Goal: Entertainment & Leisure: Consume media (video, audio)

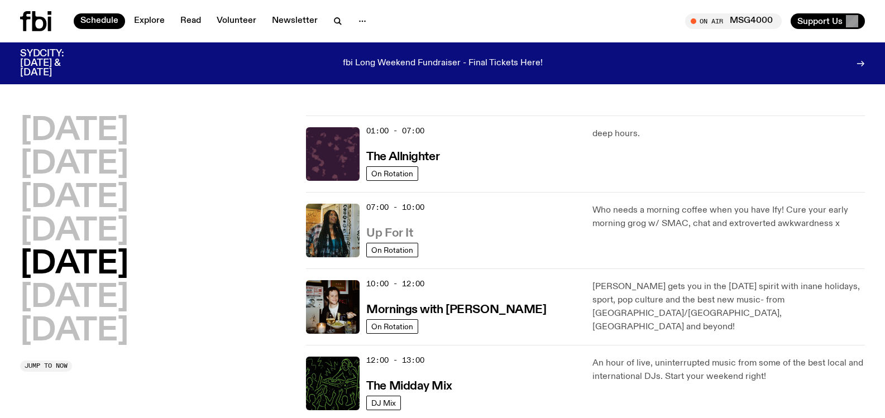
click at [383, 236] on h3 "Up For It" at bounding box center [389, 234] width 46 height 12
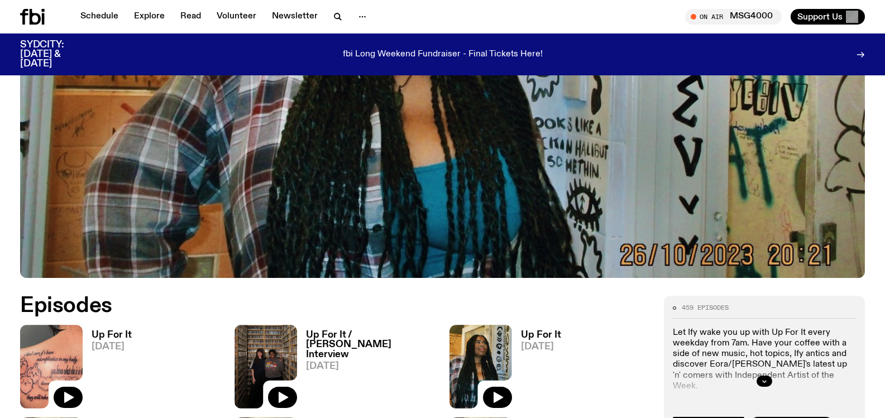
scroll to position [374, 0]
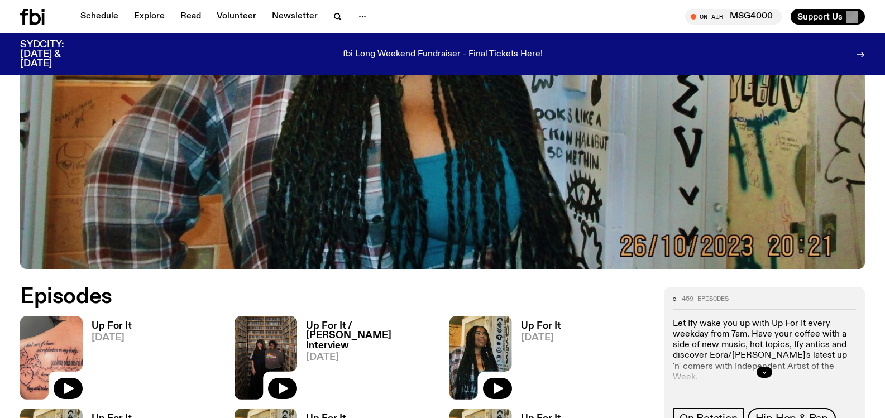
click at [63, 345] on img at bounding box center [51, 357] width 63 height 83
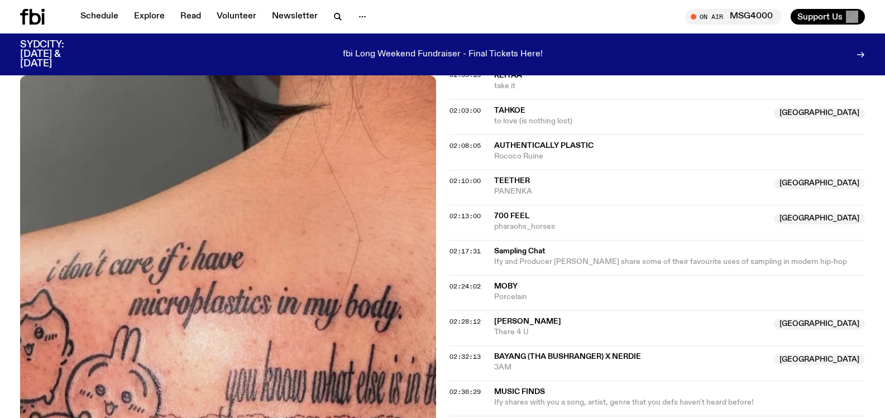
scroll to position [1212, 0]
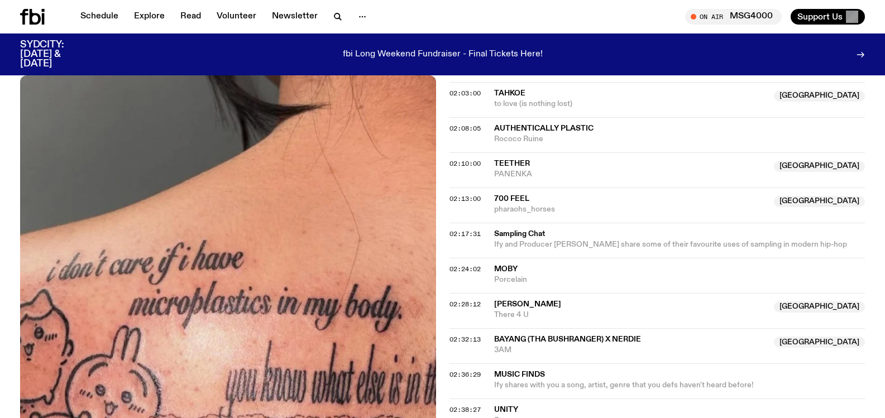
click at [287, 316] on img at bounding box center [228, 352] width 416 height 554
click at [467, 229] on span "02:17:31" at bounding box center [464, 233] width 31 height 9
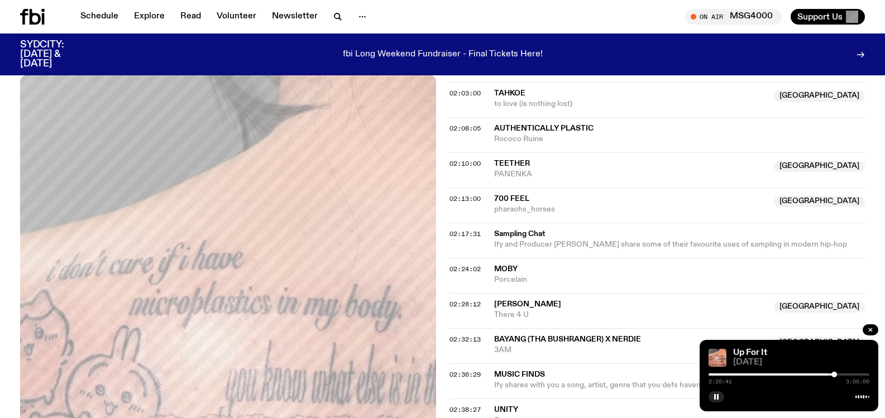
click at [828, 375] on div at bounding box center [753, 374] width 161 height 2
click at [834, 375] on div at bounding box center [788, 374] width 161 height 2
click at [832, 374] on div at bounding box center [832, 375] width 6 height 6
click at [714, 395] on rect "button" at bounding box center [715, 397] width 2 height 6
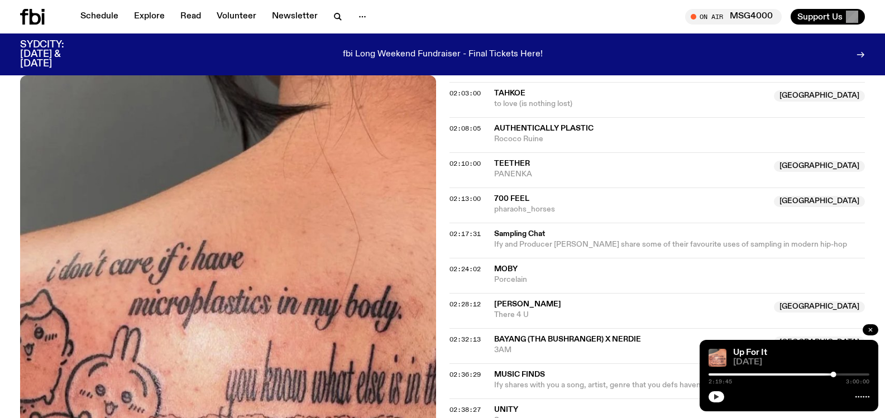
click at [868, 329] on icon "button" at bounding box center [870, 329] width 7 height 7
